Goal: Task Accomplishment & Management: Use online tool/utility

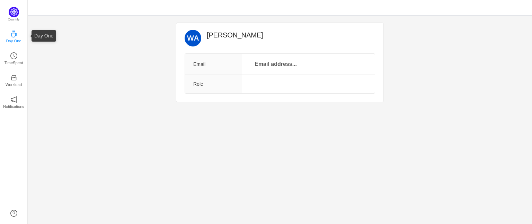
click at [17, 34] on link "Day One" at bounding box center [13, 36] width 7 height 7
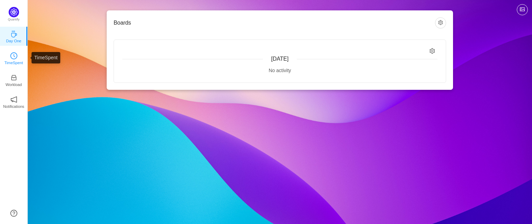
click at [14, 60] on p "TimeSpent" at bounding box center [14, 63] width 19 height 6
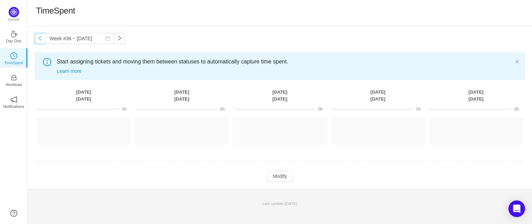
click at [43, 36] on button "button" at bounding box center [40, 38] width 11 height 11
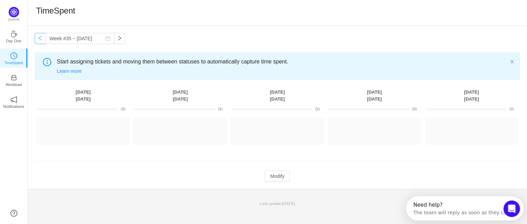
click at [43, 36] on button "button" at bounding box center [40, 38] width 11 height 11
type input "Week #34 ~ [DATE]"
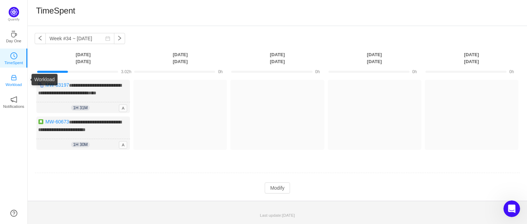
click at [19, 82] on p "Workload" at bounding box center [14, 84] width 16 height 6
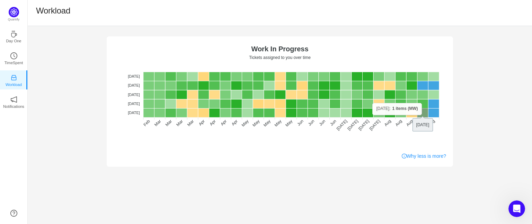
click at [421, 115] on rect at bounding box center [422, 112] width 11 height 9
click at [414, 114] on rect at bounding box center [411, 112] width 11 height 9
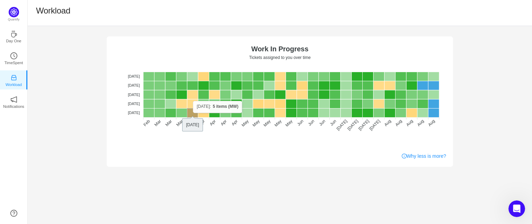
click at [193, 113] on rect at bounding box center [192, 112] width 11 height 9
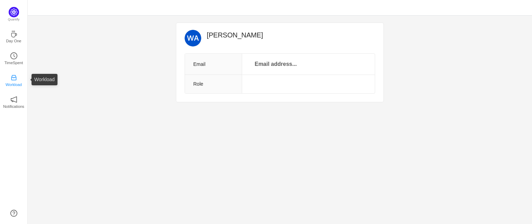
click at [15, 80] on icon "icon: inbox" at bounding box center [13, 77] width 7 height 7
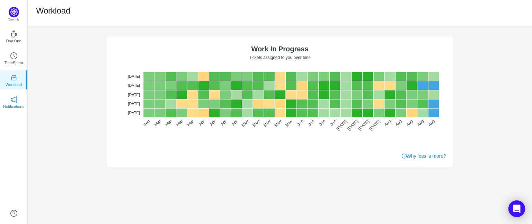
click at [7, 106] on p "Notifications" at bounding box center [13, 106] width 21 height 6
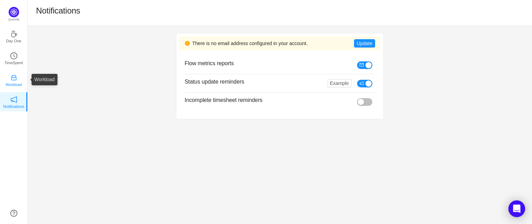
click at [10, 78] on link "Workload" at bounding box center [13, 79] width 7 height 7
